Goal: Task Accomplishment & Management: Manage account settings

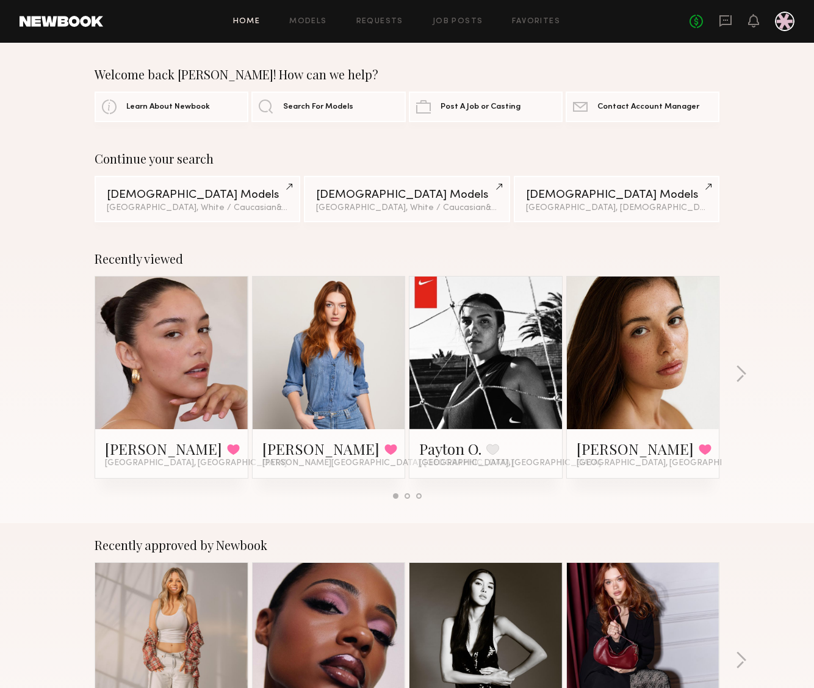
click at [777, 303] on div "Recently viewed Vanessa B. Favorited Los Angeles, CA Annika R. Favorited Sherma…" at bounding box center [407, 380] width 814 height 286
click at [391, 24] on link "Requests" at bounding box center [379, 22] width 47 height 8
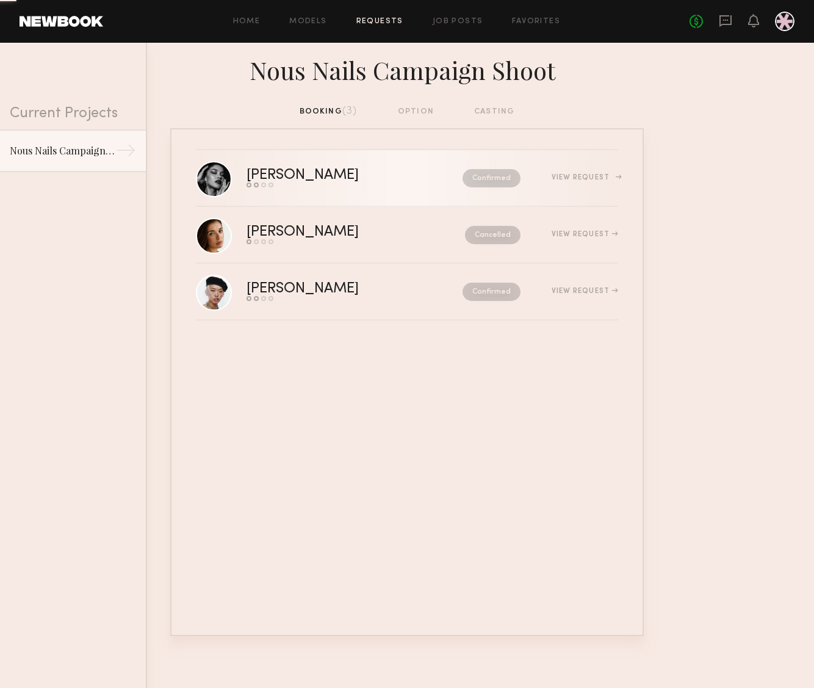
click at [321, 168] on div "[PERSON_NAME]" at bounding box center [329, 175] width 164 height 14
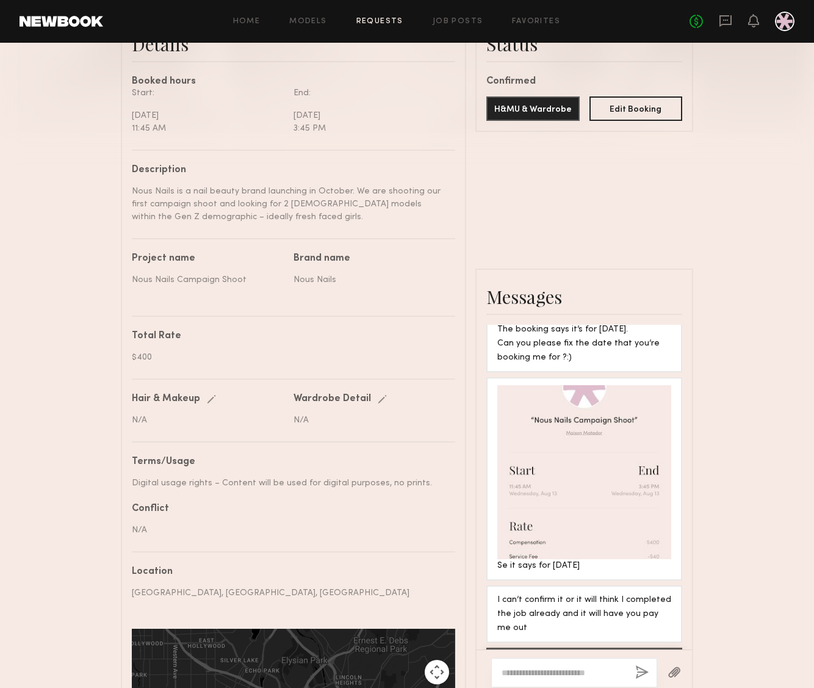
scroll to position [90, 0]
